Goal: Find specific page/section: Find specific page/section

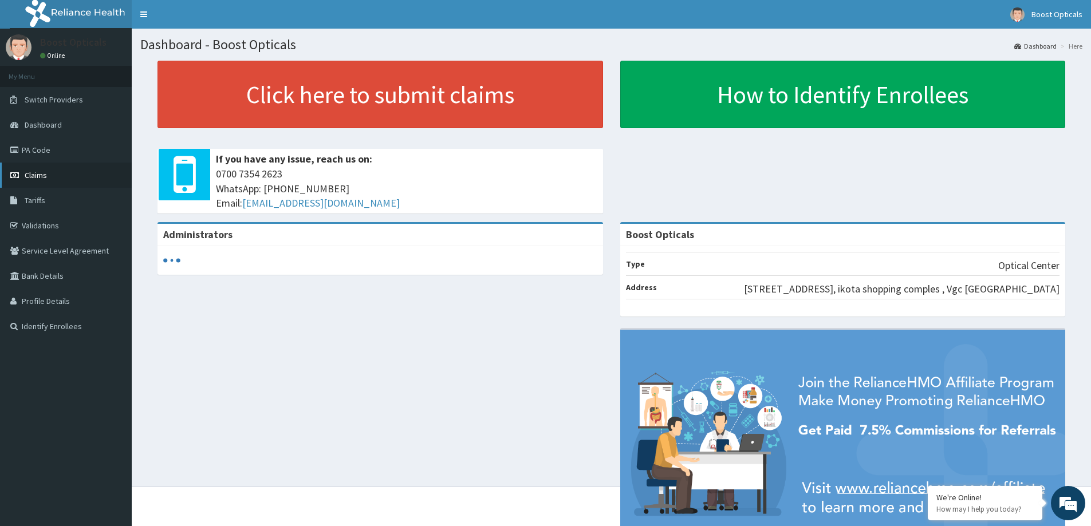
click at [28, 175] on span "Claims" at bounding box center [36, 175] width 22 height 10
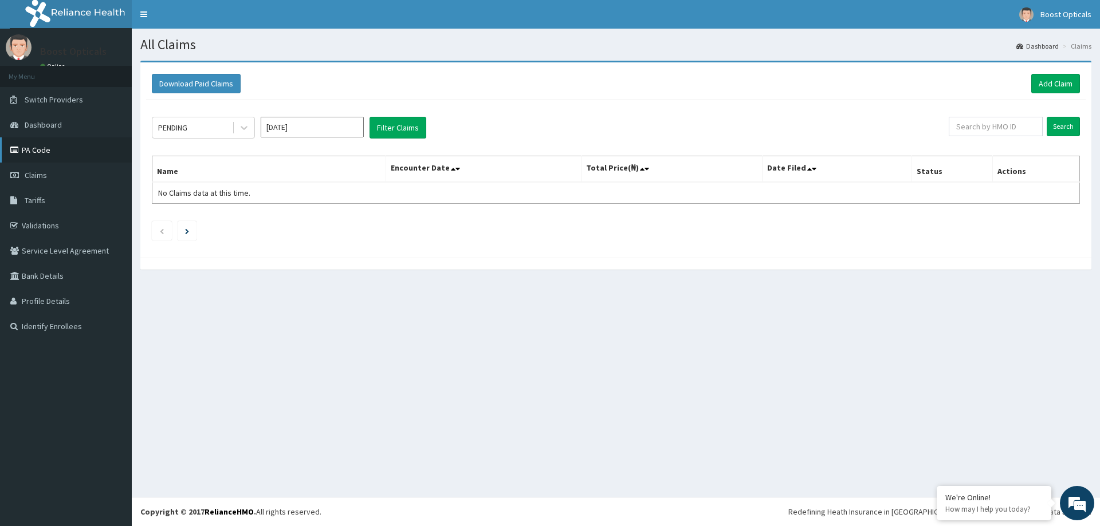
click at [26, 146] on link "PA Code" at bounding box center [66, 149] width 132 height 25
click at [28, 146] on link "PA Code" at bounding box center [66, 149] width 132 height 25
